Goal: Task Accomplishment & Management: Manage account settings

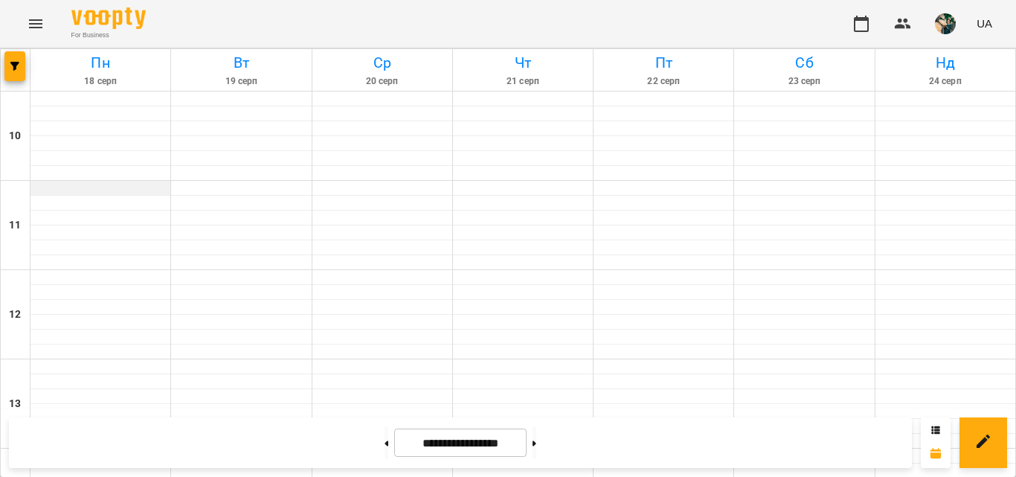
scroll to position [809, 0]
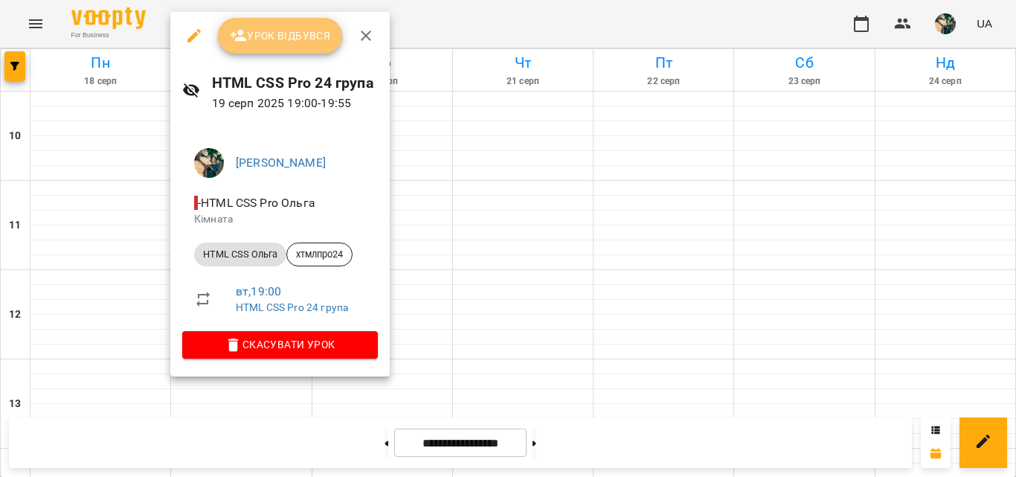
click at [291, 38] on span "Урок відбувся" at bounding box center [280, 36] width 101 height 18
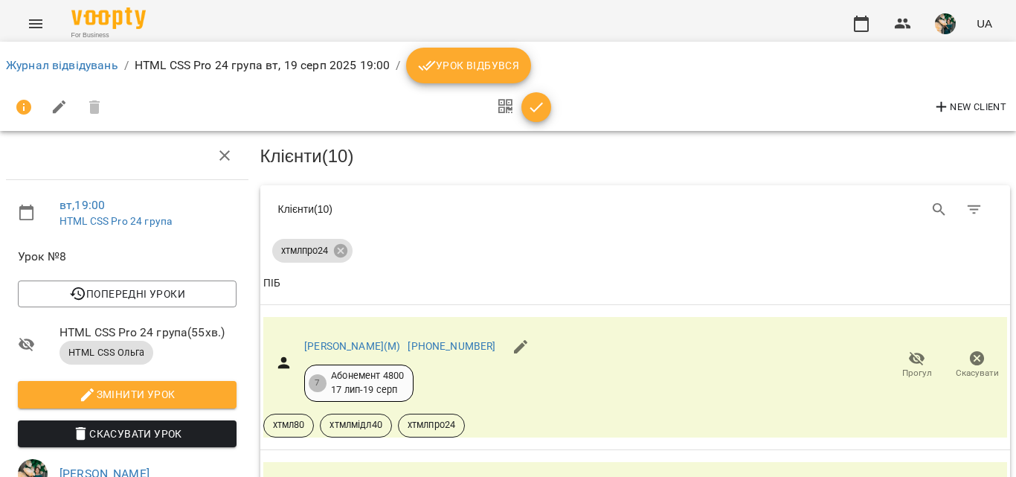
click at [508, 62] on span "Урок відбувся" at bounding box center [468, 66] width 101 height 18
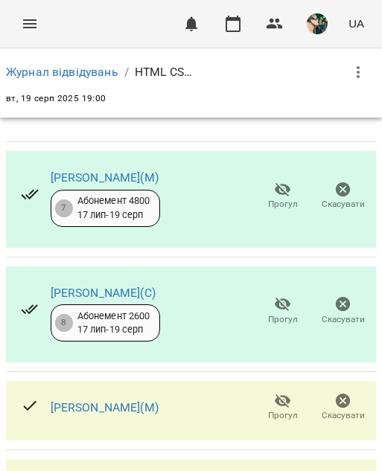
scroll to position [149, 0]
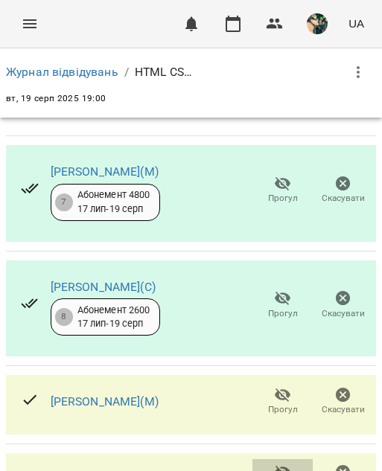
click at [274, 466] on icon "button" at bounding box center [282, 473] width 16 height 14
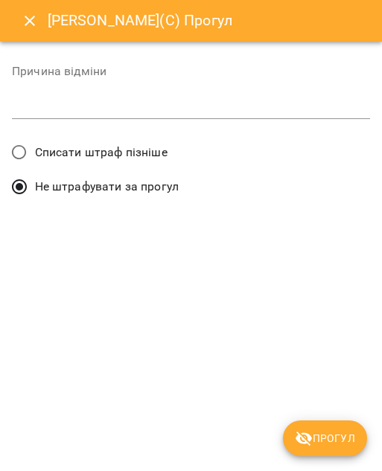
click at [69, 142] on label "Списати штраф пізніше" at bounding box center [86, 152] width 164 height 31
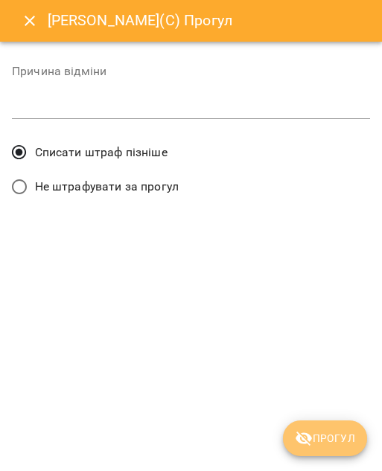
click at [335, 446] on span "Прогул" at bounding box center [325, 438] width 60 height 18
click at [335, 446] on div "[PERSON_NAME](С) Прогул Причина відміни * Списати штраф пізніше Не штрафувати з…" at bounding box center [191, 235] width 382 height 471
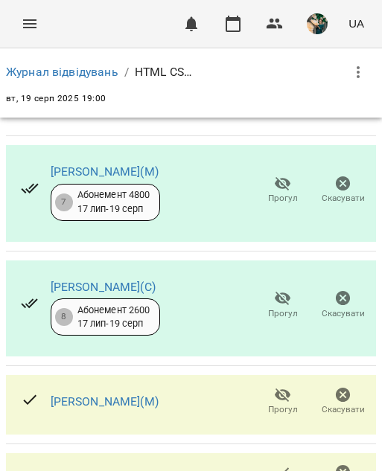
scroll to position [223, 0]
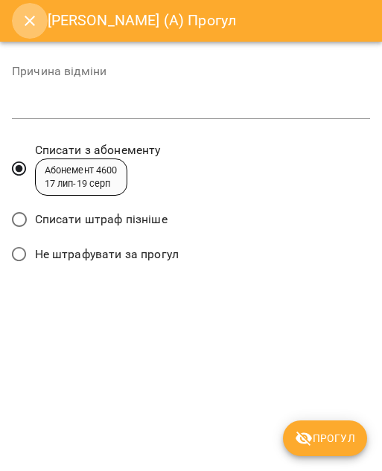
click at [29, 18] on icon "Close" at bounding box center [30, 21] width 18 height 18
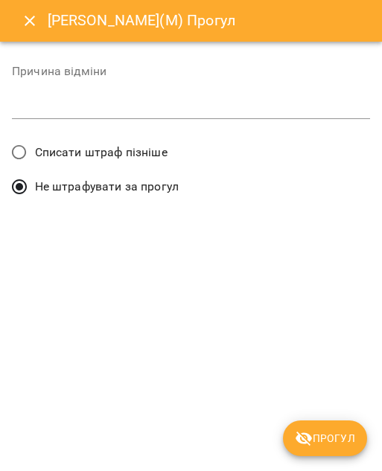
click at [106, 150] on span "Списати штраф пізніше" at bounding box center [101, 153] width 132 height 18
click at [324, 428] on button "Прогул" at bounding box center [325, 438] width 84 height 36
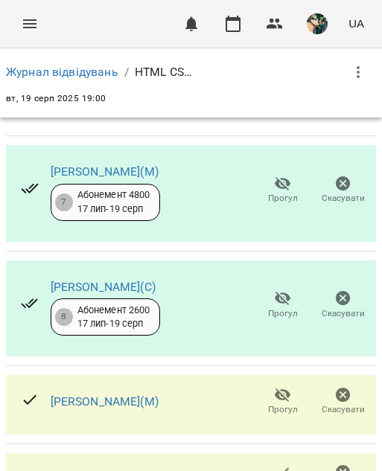
scroll to position [670, 0]
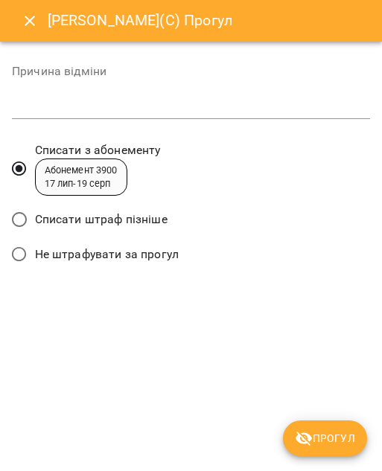
click at [85, 216] on span "Списати штраф пізніше" at bounding box center [101, 220] width 132 height 18
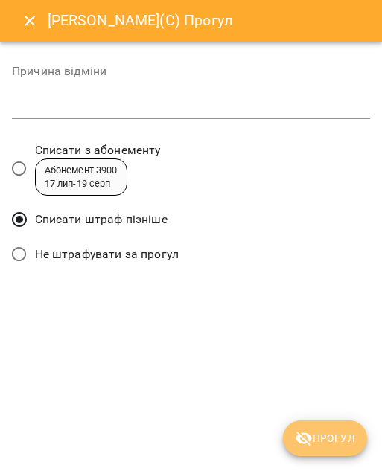
click at [309, 440] on icon "submit" at bounding box center [304, 438] width 18 height 18
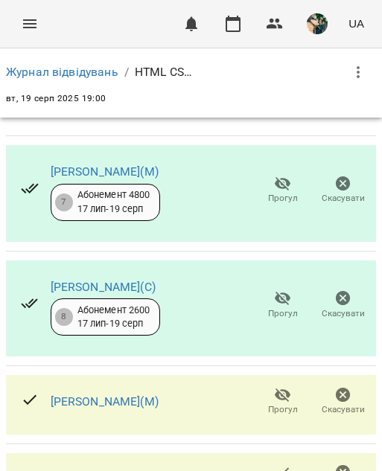
click at [81, 86] on div "Журнал відвідувань / HTML CSS Pro 24 група" at bounding box center [191, 72] width 370 height 36
click at [71, 74] on link "Журнал відвідувань" at bounding box center [62, 72] width 112 height 14
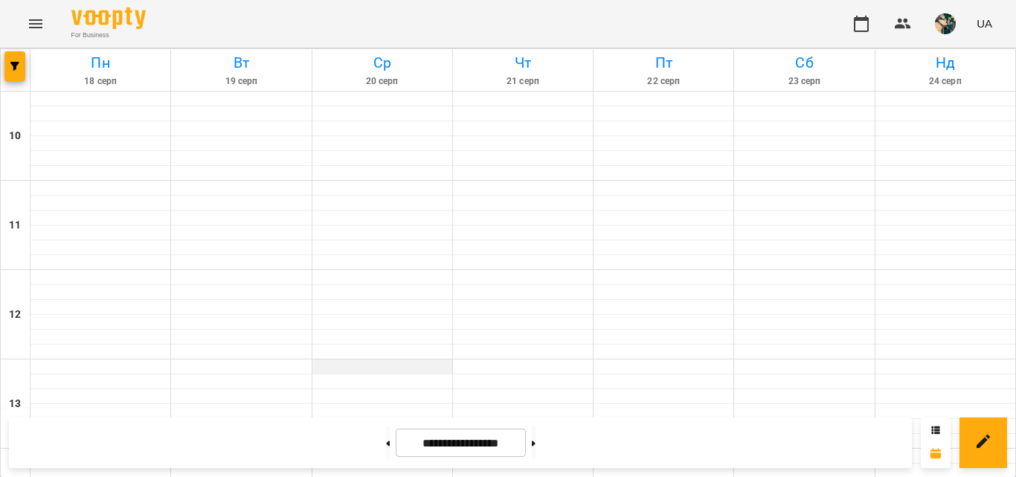
scroll to position [619, 0]
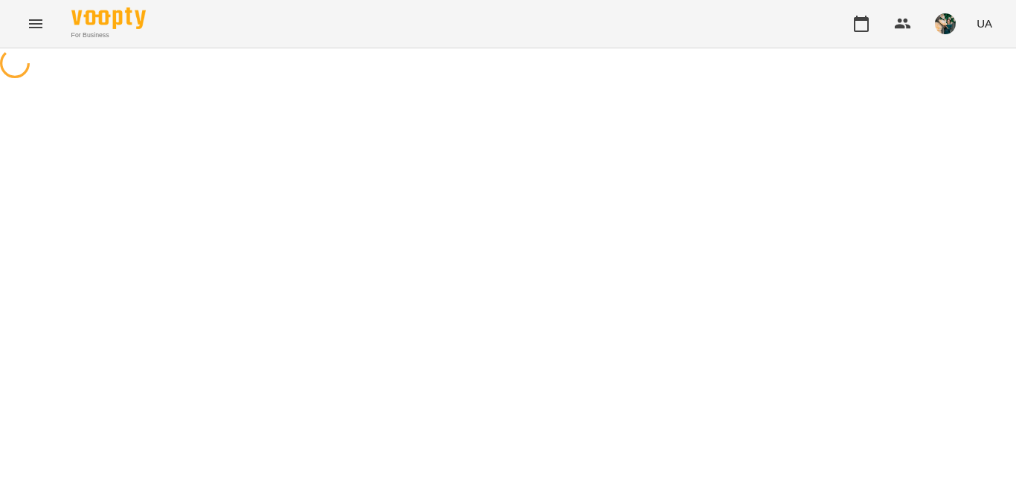
select select "*"
select select "**********"
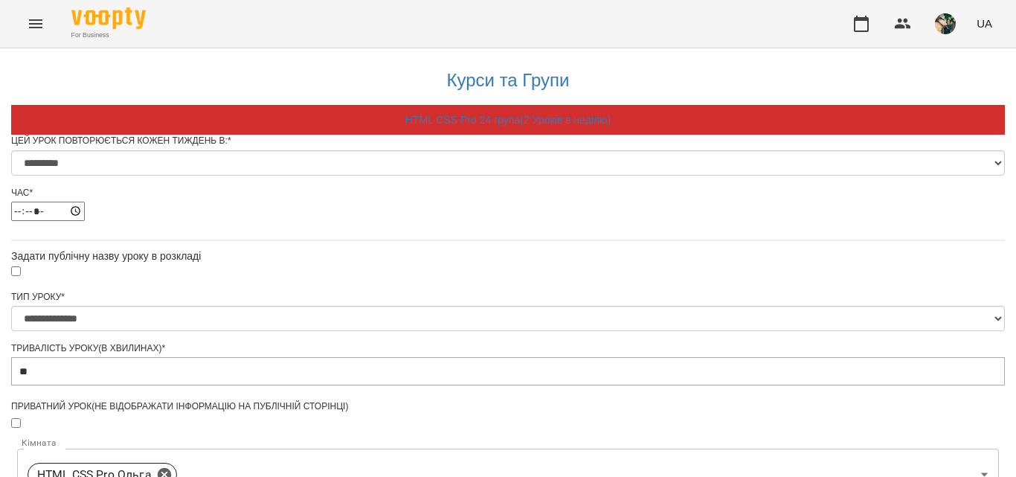
click at [3, 17] on div "For Business UA" at bounding box center [508, 24] width 1016 height 48
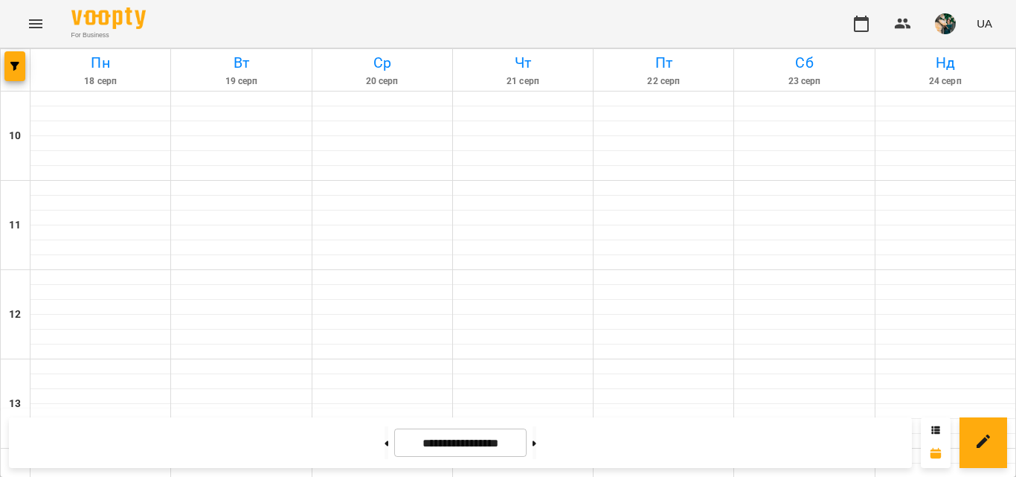
scroll to position [768, 0]
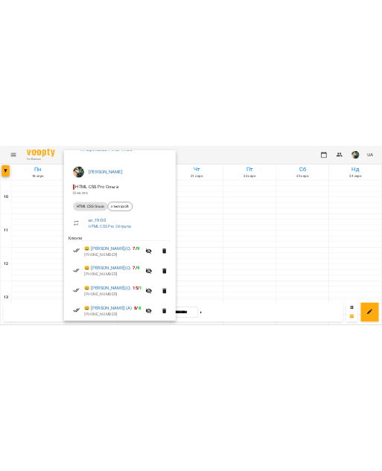
scroll to position [0, 0]
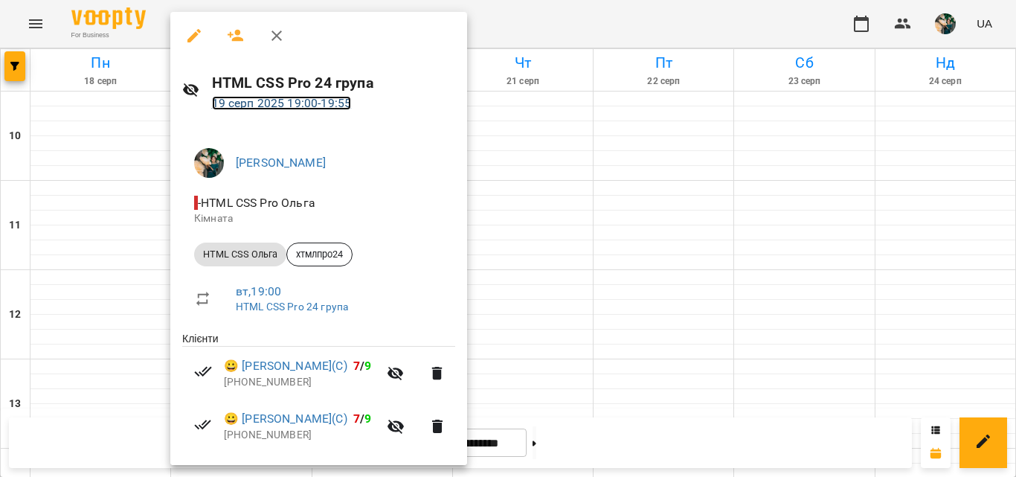
click at [299, 108] on link "19 серп 2025 19:00 - 19:55" at bounding box center [282, 103] width 140 height 14
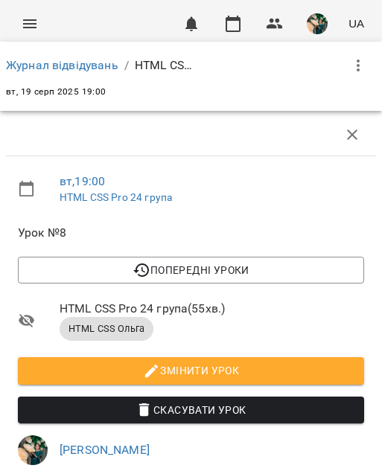
scroll to position [670, 0]
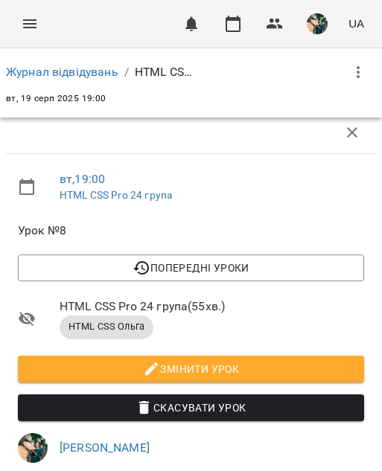
scroll to position [462, 0]
